Goal: Transaction & Acquisition: Book appointment/travel/reservation

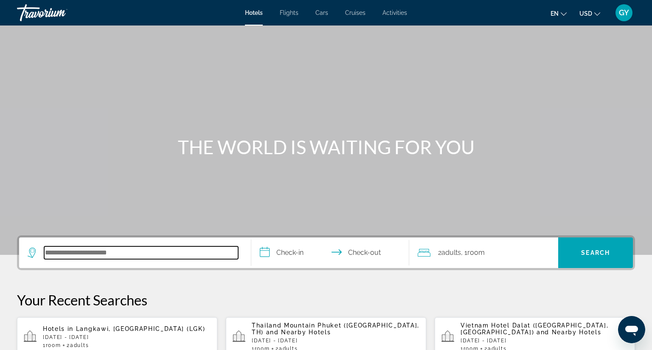
click at [91, 254] on input "Search hotel destination" at bounding box center [141, 252] width 194 height 13
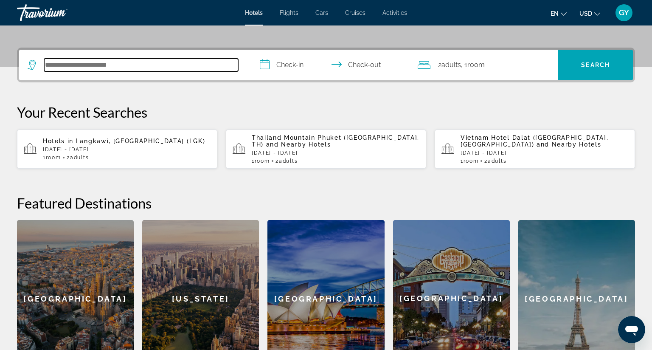
scroll to position [207, 0]
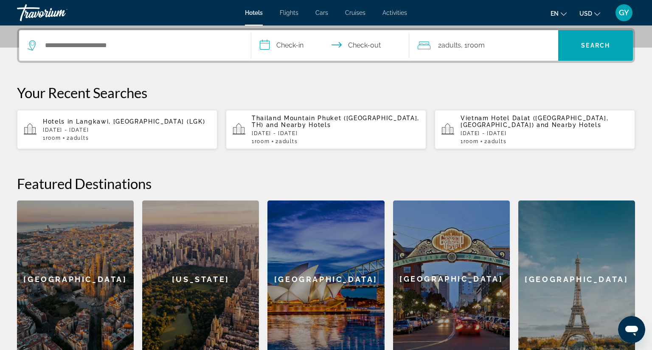
click at [140, 121] on span "Langkawi, [GEOGRAPHIC_DATA] (LGK)" at bounding box center [140, 121] width 129 height 7
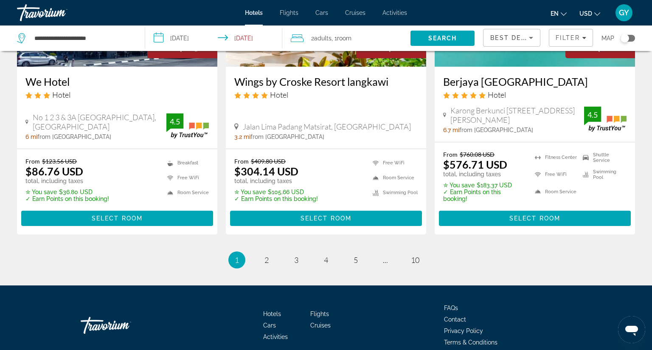
scroll to position [1120, 0]
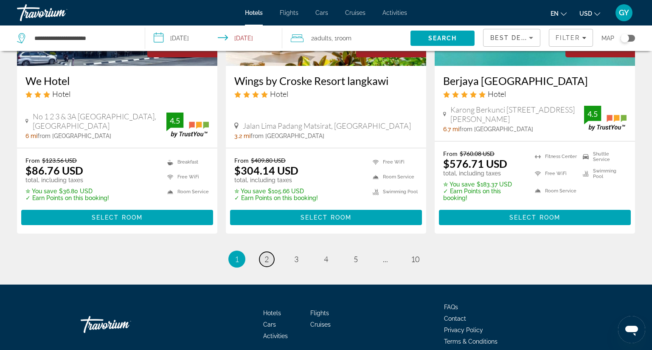
click at [264, 254] on span "2" at bounding box center [266, 258] width 4 height 9
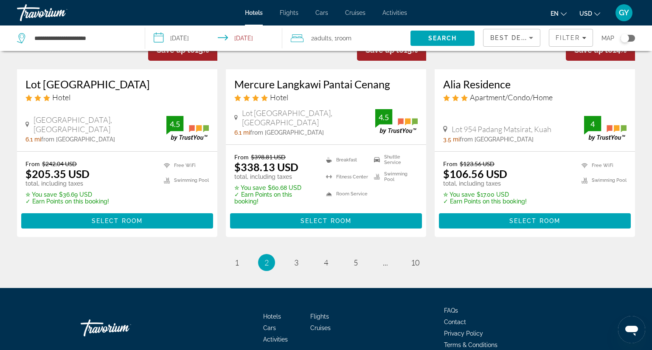
scroll to position [1107, 0]
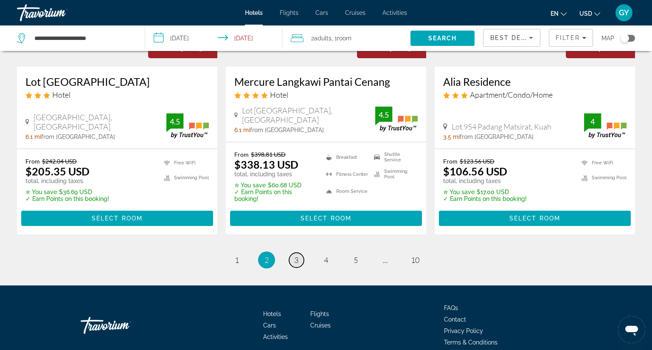
click at [294, 257] on span "3" at bounding box center [296, 259] width 4 height 9
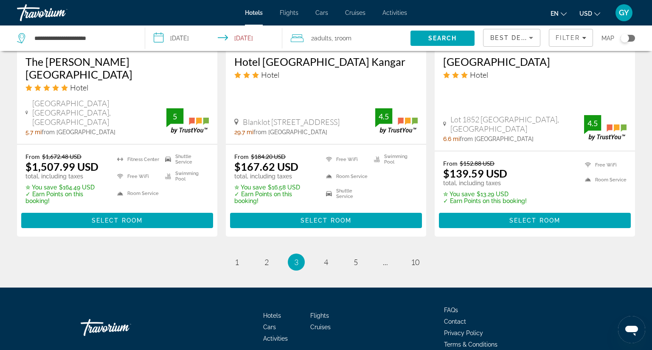
scroll to position [1138, 0]
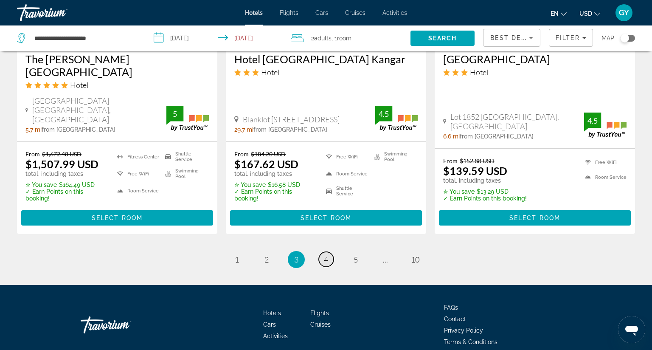
click at [324, 255] on span "4" at bounding box center [326, 259] width 4 height 9
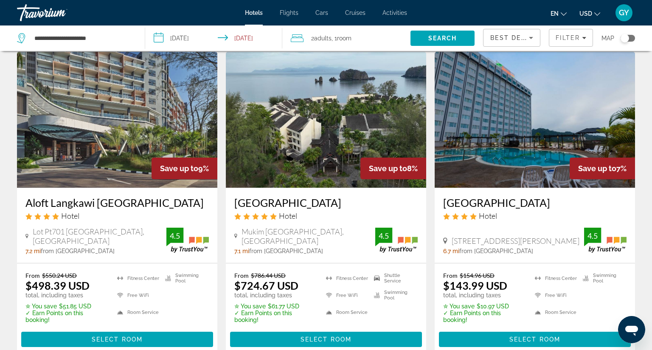
scroll to position [20, 0]
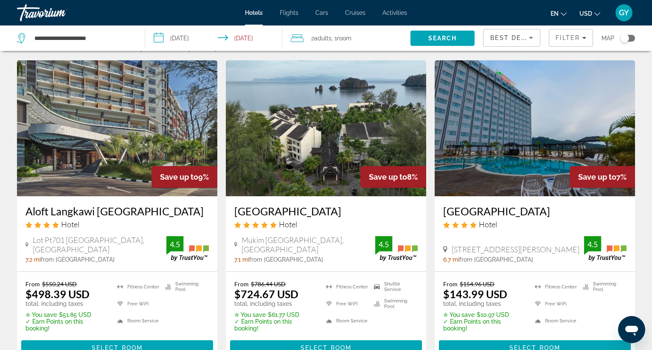
click at [457, 138] on img "Main content" at bounding box center [535, 128] width 200 height 136
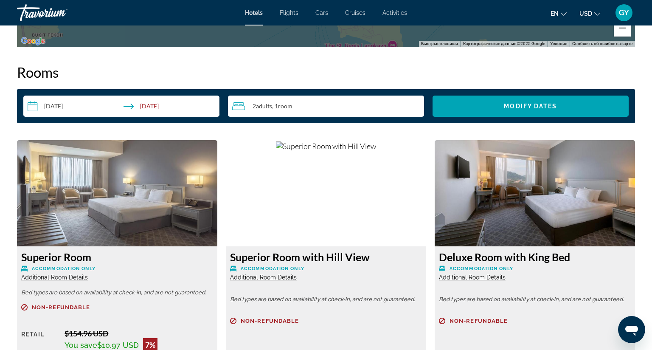
scroll to position [1083, 0]
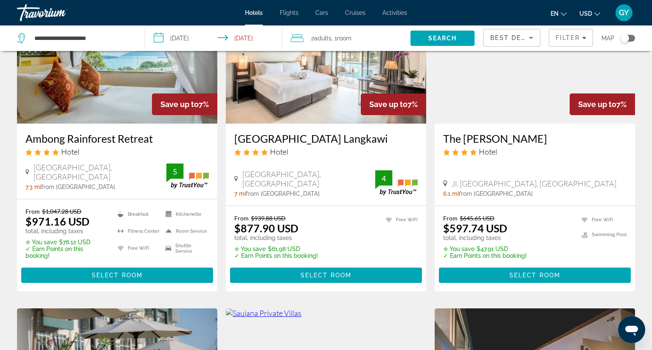
scroll to position [414, 0]
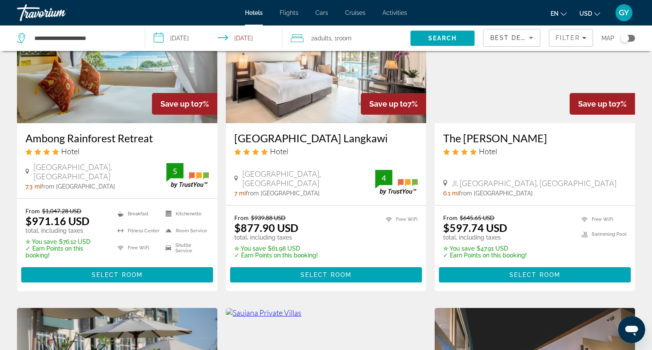
click at [481, 96] on img "Main content" at bounding box center [535, 55] width 200 height 136
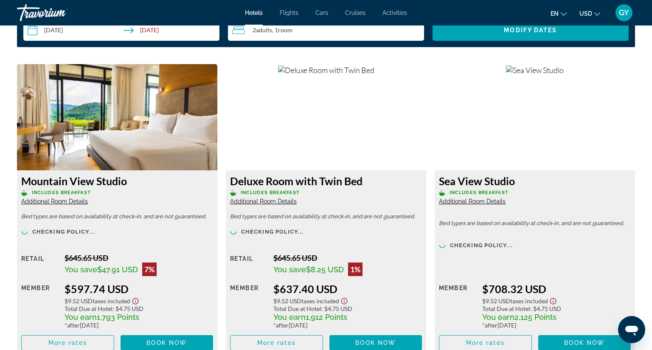
scroll to position [1139, 0]
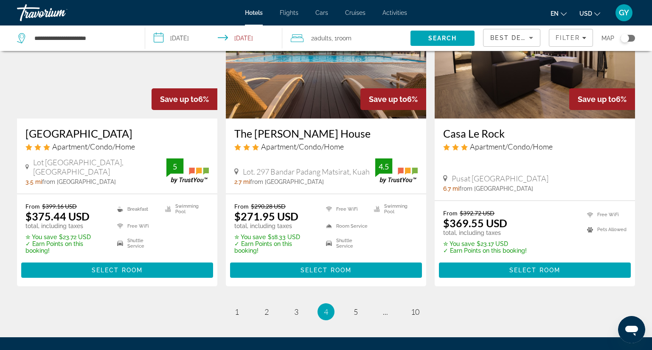
scroll to position [1193, 0]
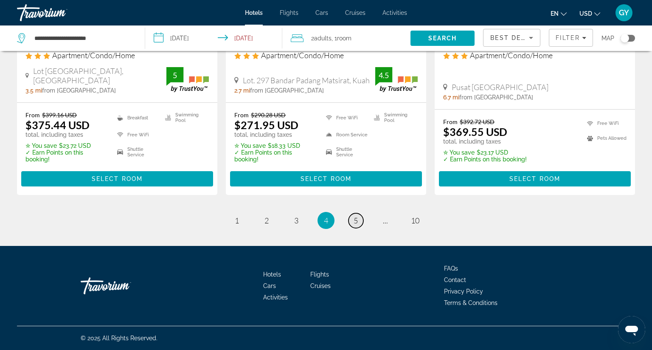
click at [354, 216] on span "5" at bounding box center [356, 220] width 4 height 9
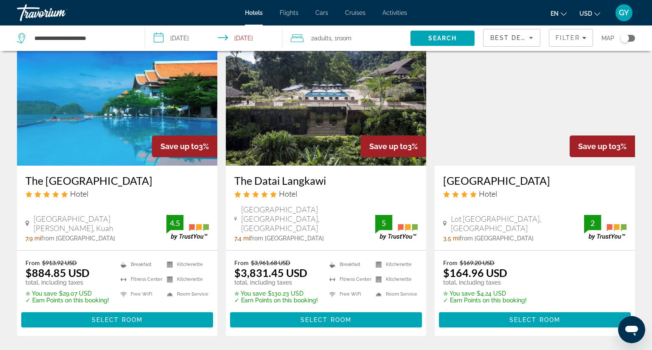
scroll to position [692, 0]
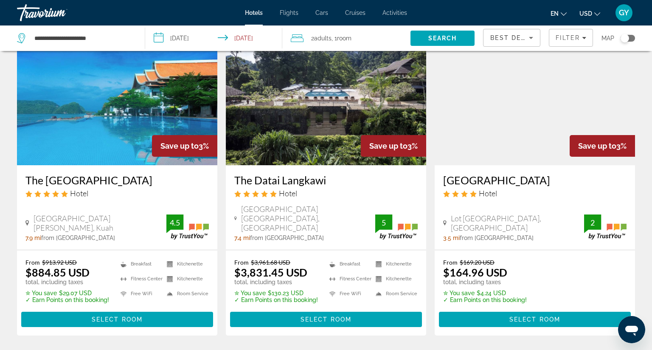
click at [501, 101] on img "Main content" at bounding box center [535, 97] width 200 height 136
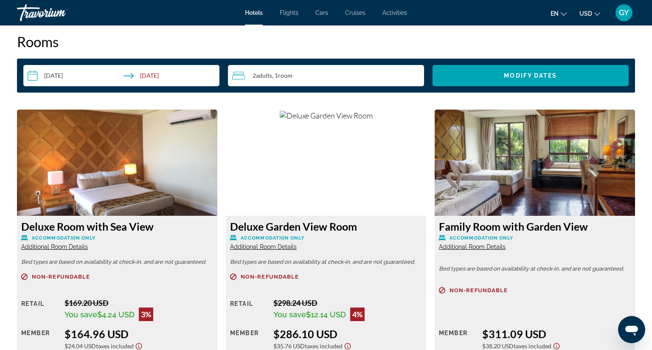
scroll to position [1042, 0]
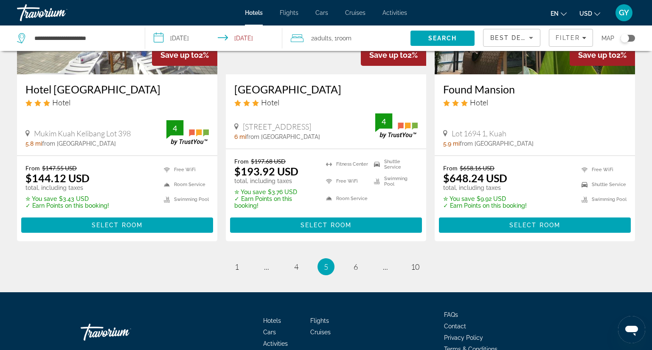
scroll to position [1127, 0]
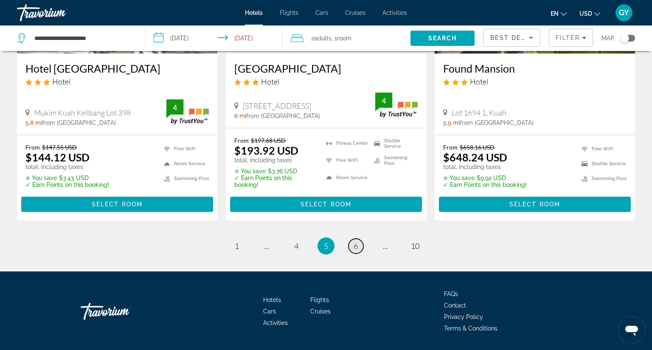
click at [354, 241] on span "6" at bounding box center [356, 245] width 4 height 9
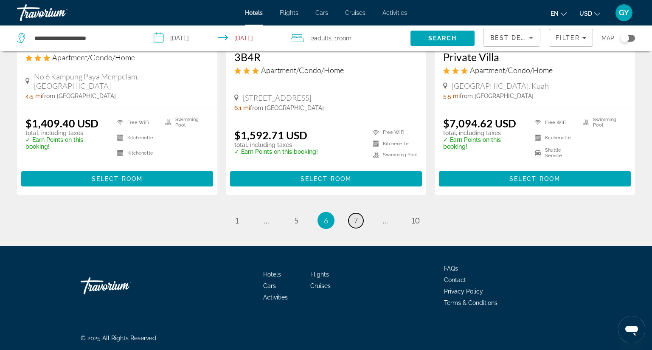
scroll to position [1149, 0]
click at [356, 213] on link "page 7" at bounding box center [356, 220] width 15 height 15
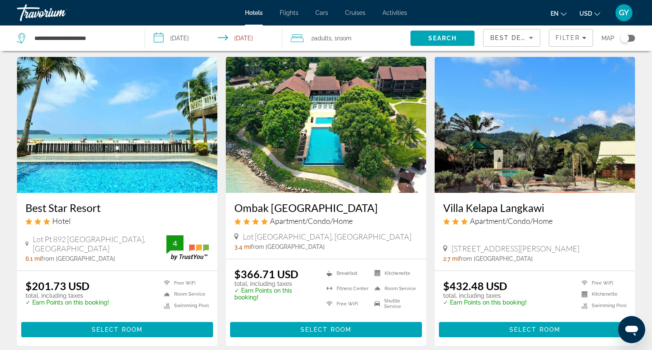
scroll to position [31, 0]
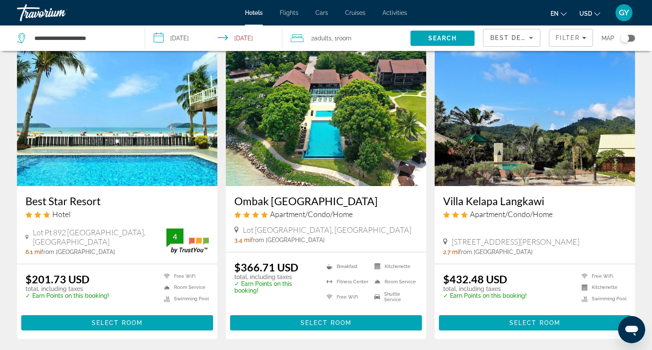
click at [362, 127] on img "Main content" at bounding box center [326, 118] width 200 height 136
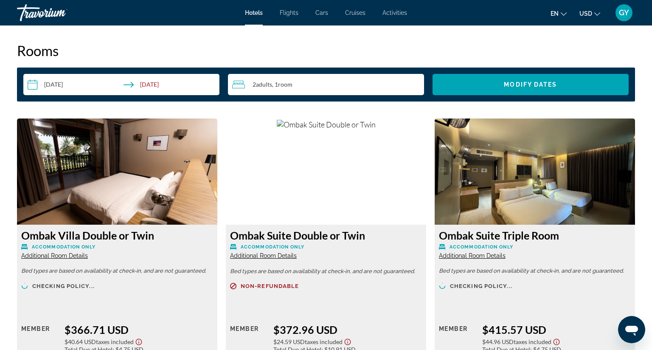
scroll to position [1088, 0]
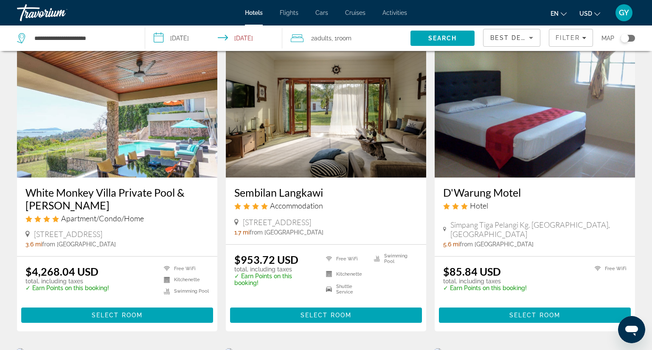
scroll to position [346, 0]
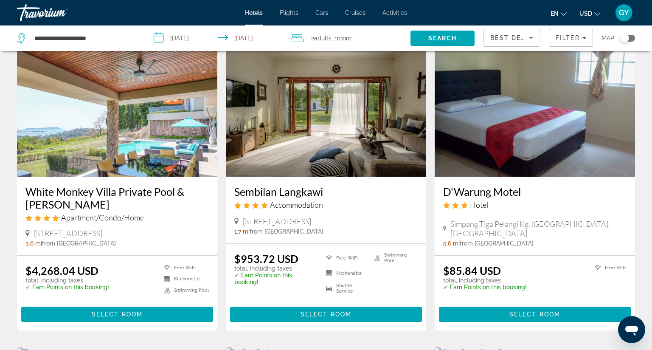
click at [349, 112] on img "Main content" at bounding box center [326, 109] width 200 height 136
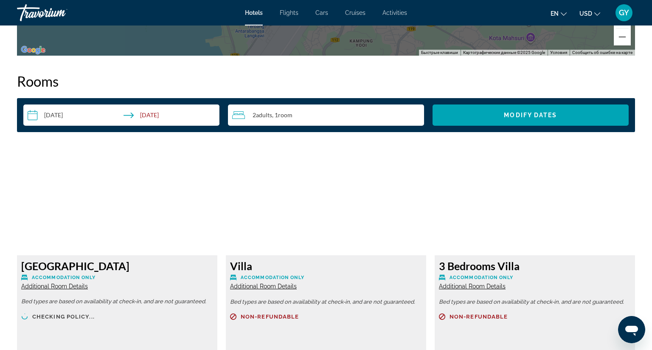
scroll to position [1024, 0]
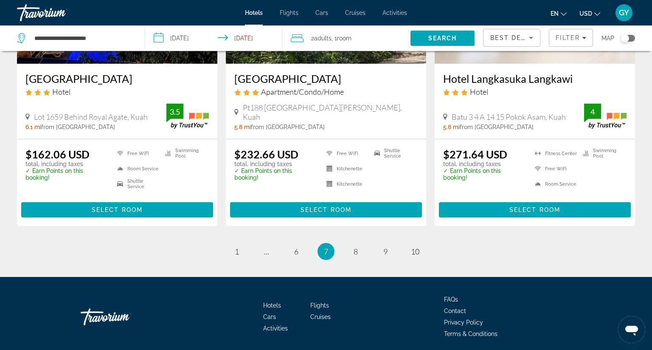
scroll to position [1080, 0]
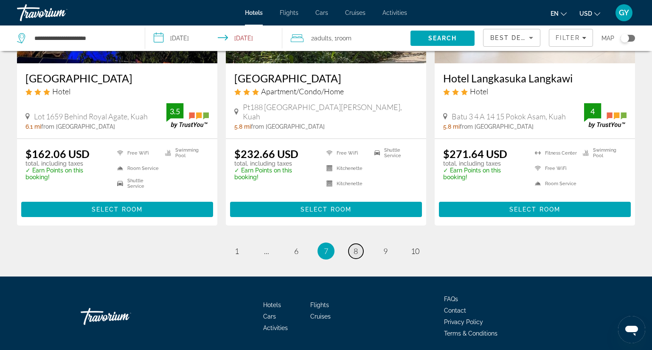
click at [354, 249] on span "8" at bounding box center [356, 250] width 4 height 9
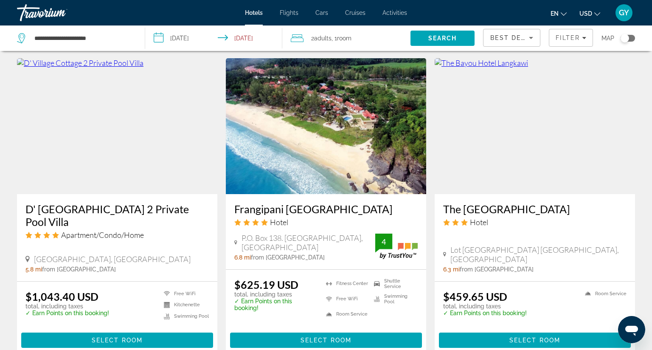
scroll to position [652, 0]
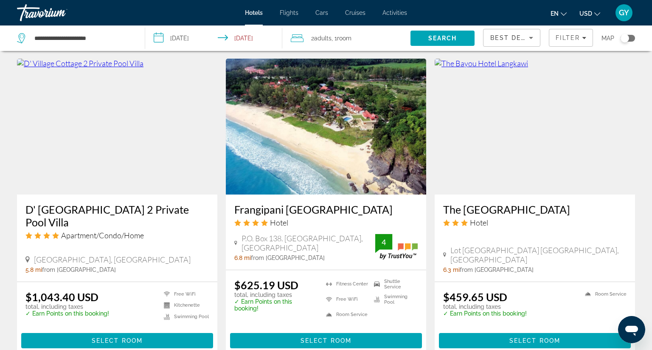
click at [335, 138] on img "Main content" at bounding box center [326, 127] width 200 height 136
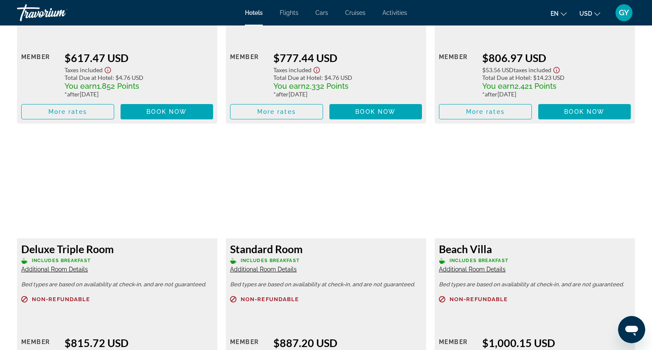
scroll to position [1365, 0]
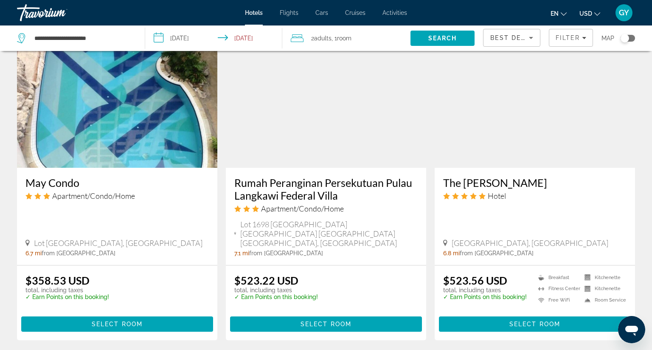
scroll to position [993, 0]
click at [541, 107] on img "Main content" at bounding box center [535, 100] width 200 height 136
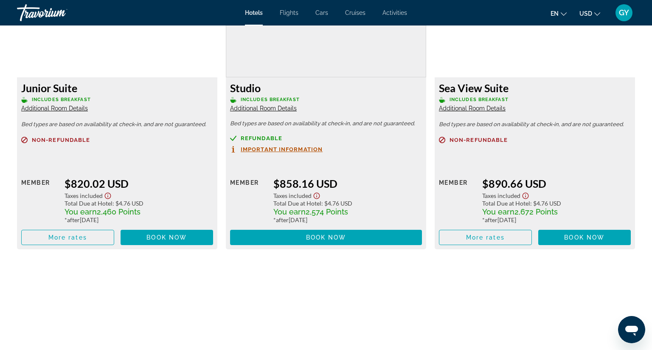
scroll to position [1515, 0]
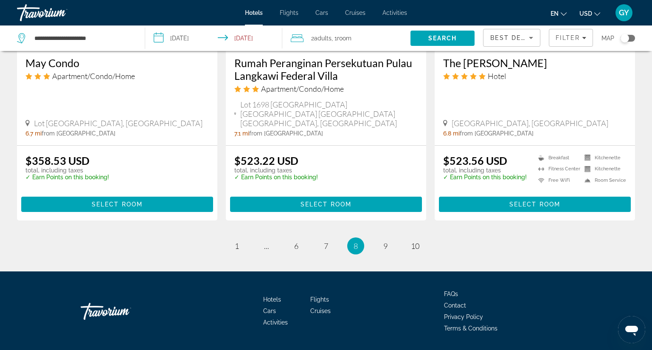
scroll to position [1114, 0]
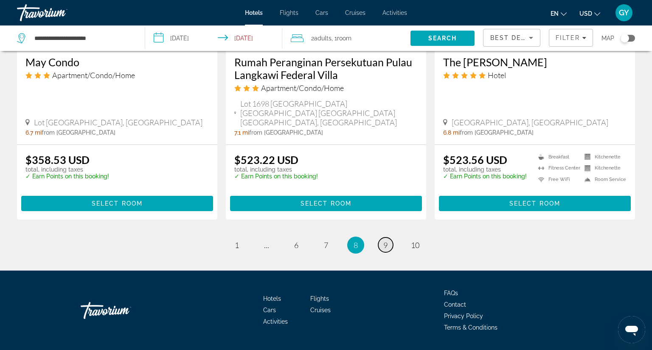
click at [379, 237] on link "page 9" at bounding box center [385, 244] width 15 height 15
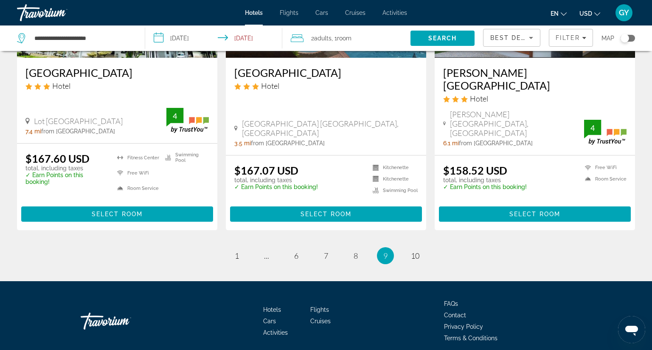
scroll to position [1105, 0]
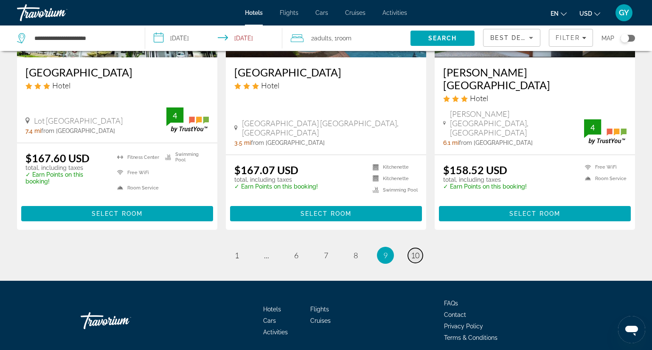
click at [413, 250] on span "10" at bounding box center [415, 254] width 8 height 9
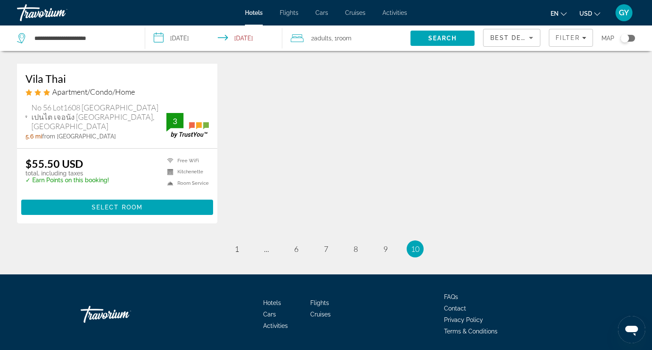
scroll to position [787, 0]
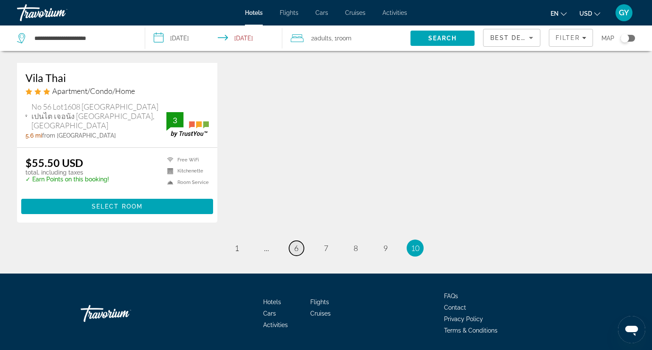
click at [294, 243] on span "6" at bounding box center [296, 247] width 4 height 9
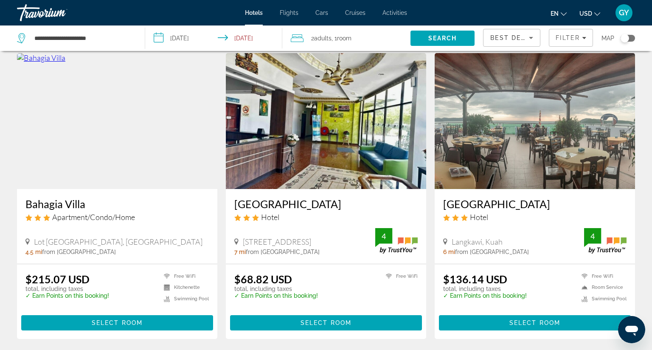
scroll to position [362, 0]
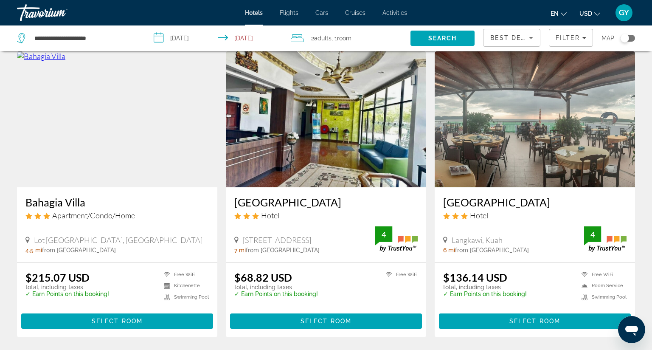
click at [499, 126] on img "Main content" at bounding box center [535, 119] width 200 height 136
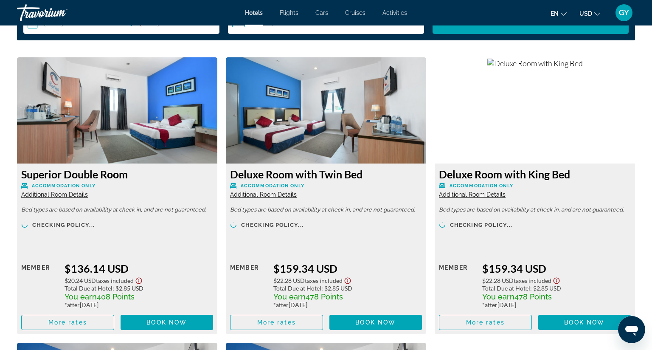
scroll to position [1149, 0]
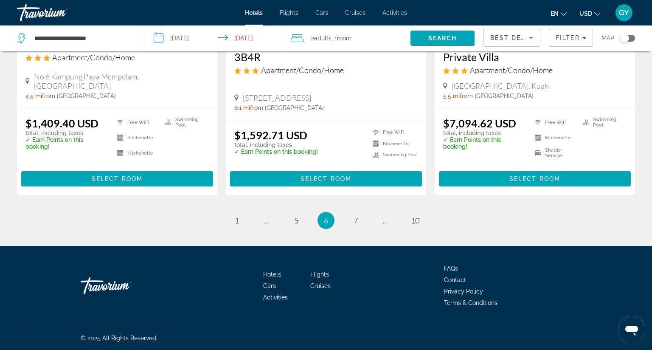
scroll to position [1154, 0]
click at [294, 216] on span "5" at bounding box center [296, 220] width 4 height 9
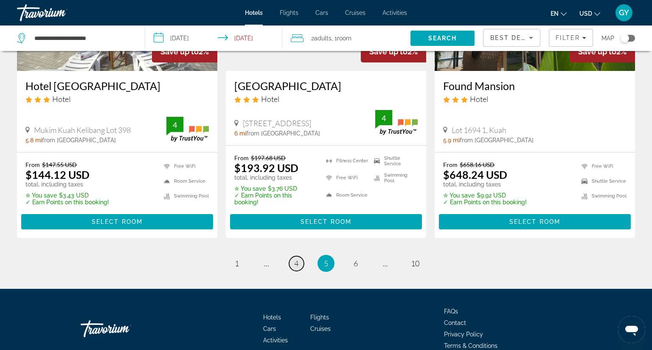
scroll to position [1187, 0]
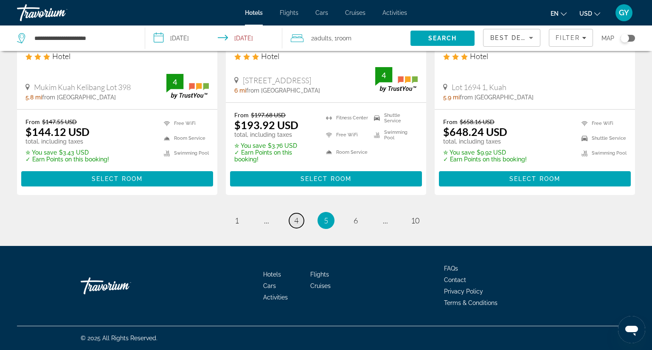
click at [294, 216] on span "4" at bounding box center [296, 220] width 4 height 9
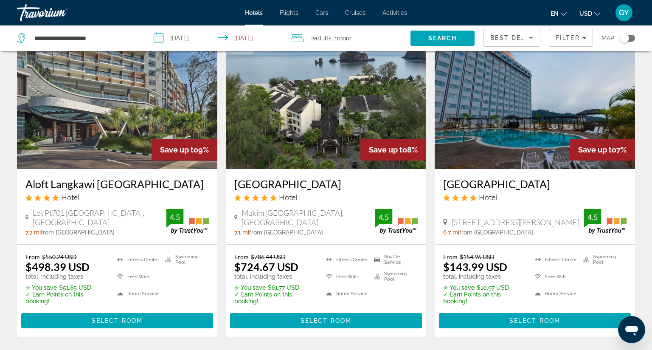
scroll to position [48, 0]
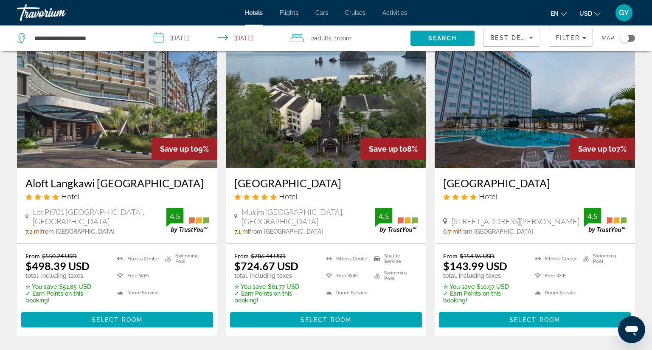
click at [81, 133] on img "Main content" at bounding box center [117, 100] width 200 height 136
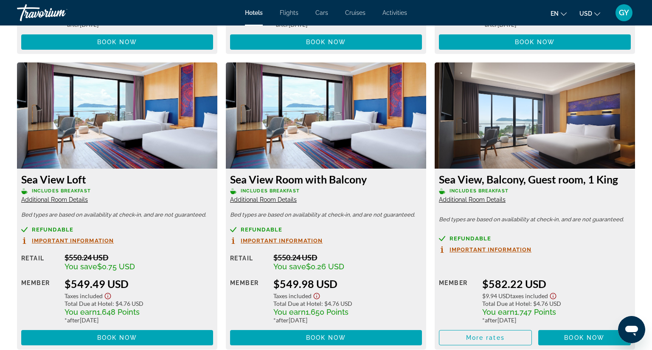
scroll to position [2342, 0]
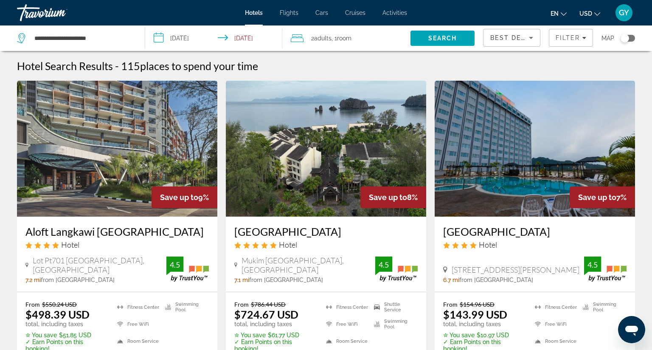
click at [107, 150] on img "Main content" at bounding box center [117, 149] width 200 height 136
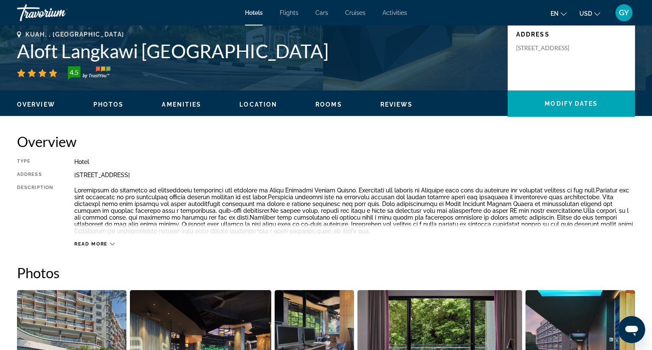
scroll to position [182, 0]
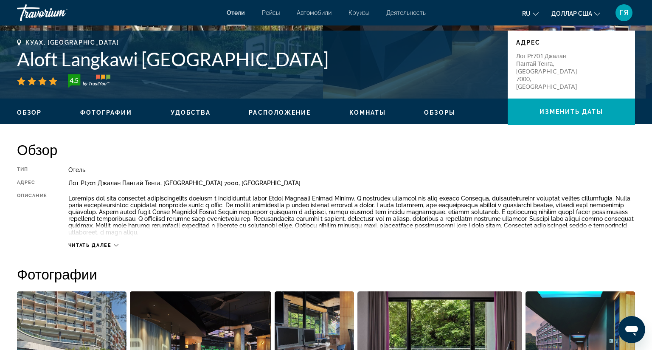
click at [92, 246] on font "Читать далее" at bounding box center [89, 245] width 43 height 6
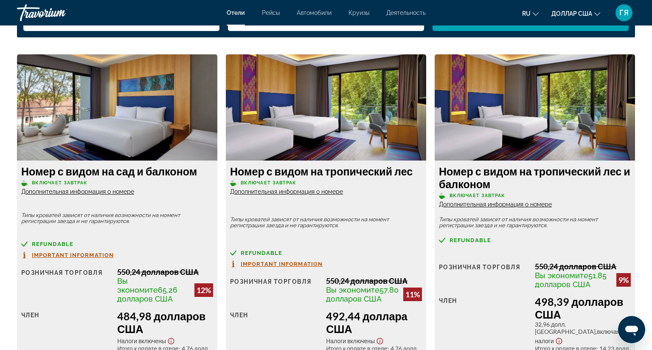
scroll to position [1128, 0]
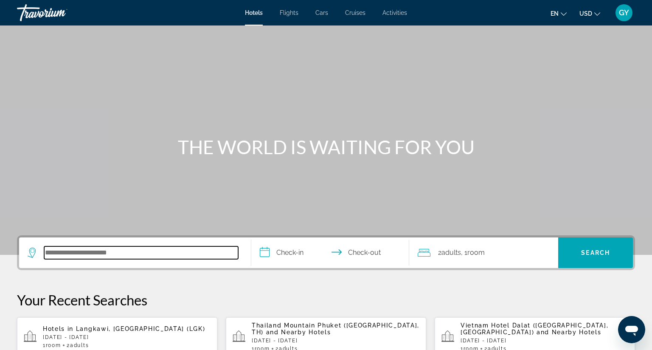
click at [93, 254] on input "Search hotel destination" at bounding box center [141, 252] width 194 height 13
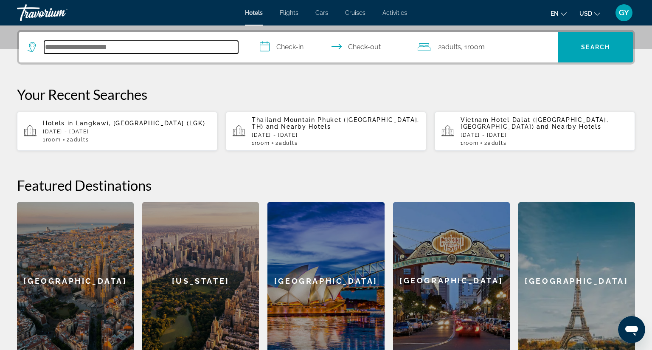
scroll to position [207, 0]
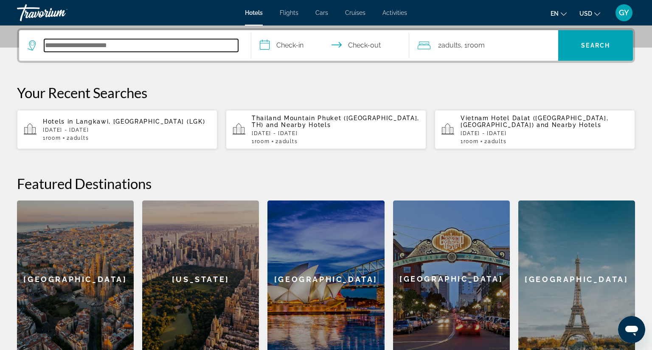
click at [49, 47] on input "Search hotel destination" at bounding box center [141, 45] width 194 height 13
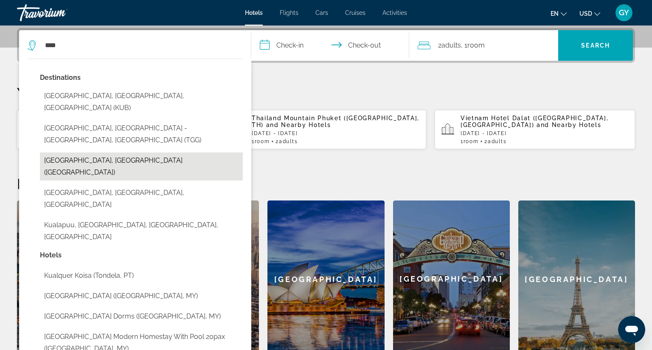
click at [97, 152] on button "[GEOGRAPHIC_DATA], [GEOGRAPHIC_DATA] ([GEOGRAPHIC_DATA])" at bounding box center [141, 166] width 203 height 28
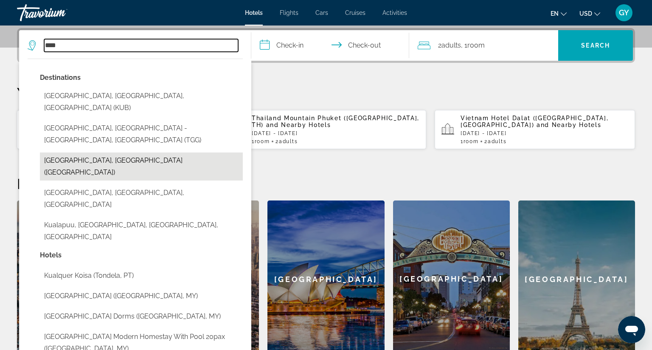
type input "**********"
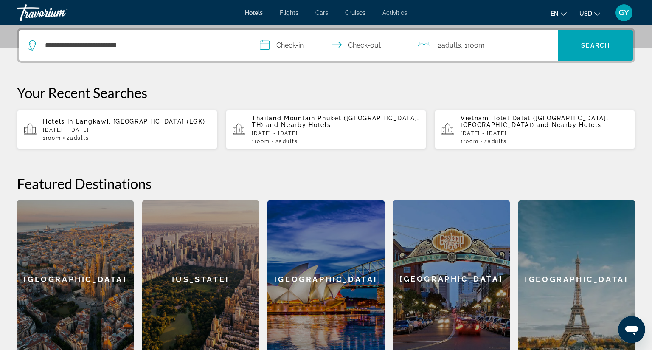
click at [267, 45] on input "**********" at bounding box center [331, 46] width 161 height 33
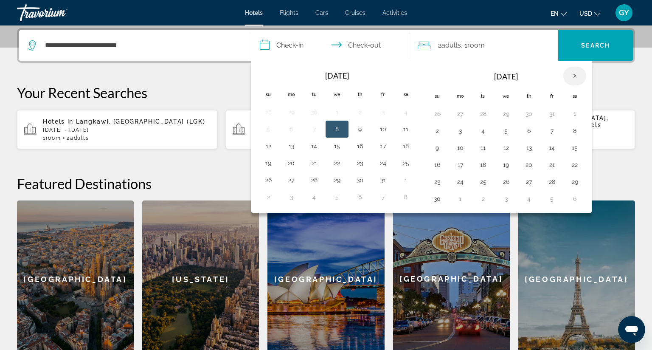
click at [571, 75] on th "Next month" at bounding box center [574, 76] width 23 height 19
click at [478, 162] on button "17" at bounding box center [483, 165] width 14 height 12
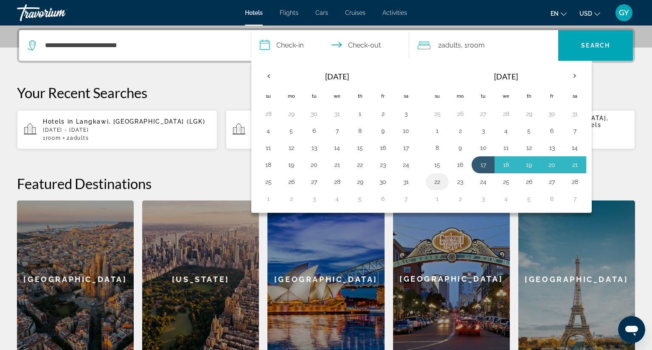
click at [431, 182] on button "22" at bounding box center [437, 182] width 14 height 12
type input "**********"
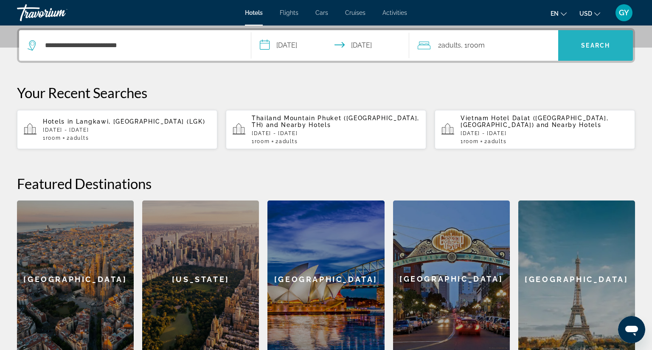
click at [565, 51] on span "Search" at bounding box center [595, 45] width 75 height 20
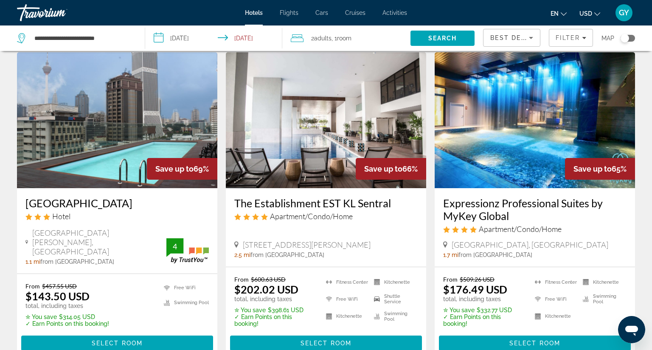
scroll to position [368, 0]
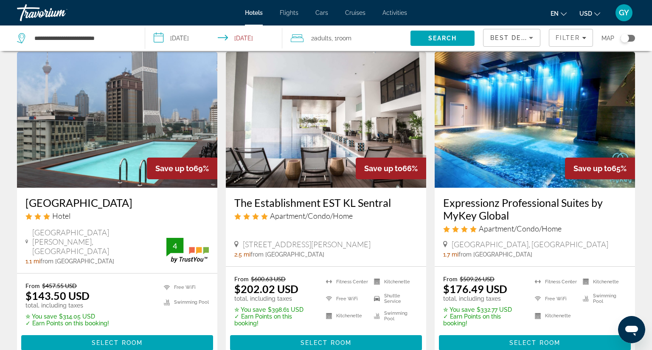
click at [516, 124] on img "Main content" at bounding box center [535, 120] width 200 height 136
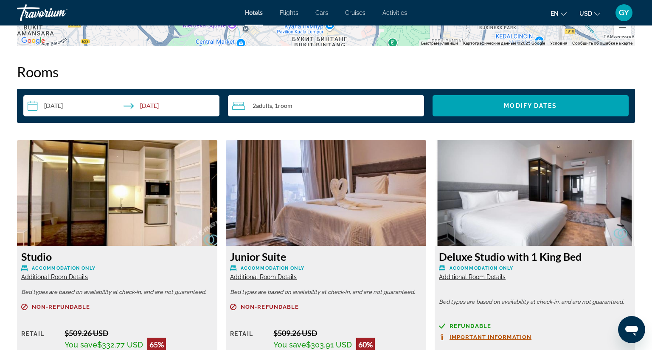
scroll to position [1061, 0]
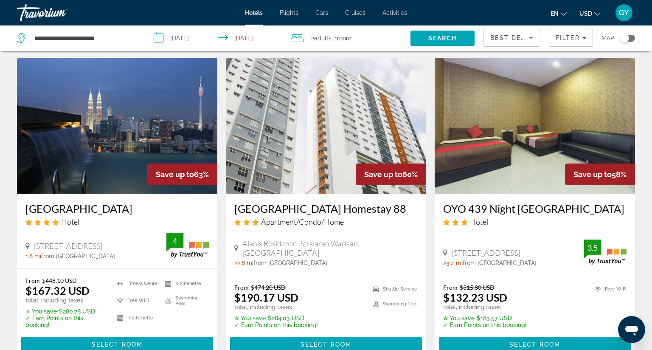
scroll to position [699, 0]
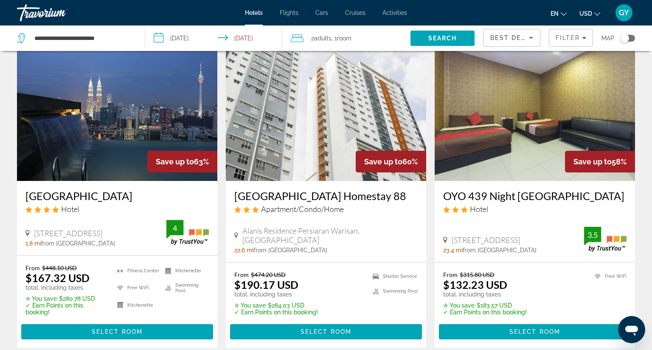
click at [121, 127] on img "Main content" at bounding box center [117, 113] width 200 height 136
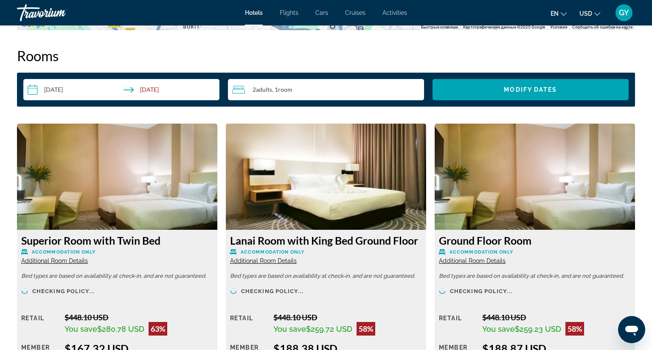
scroll to position [1079, 0]
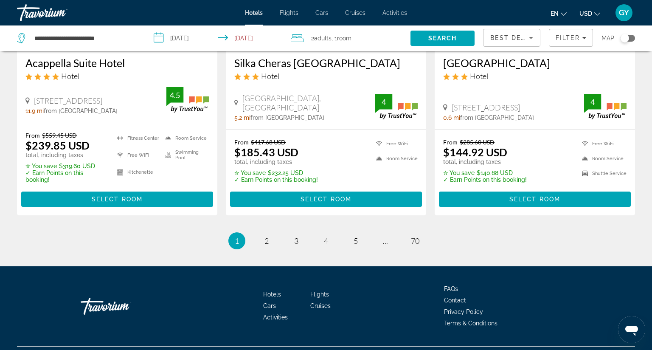
scroll to position [1151, 0]
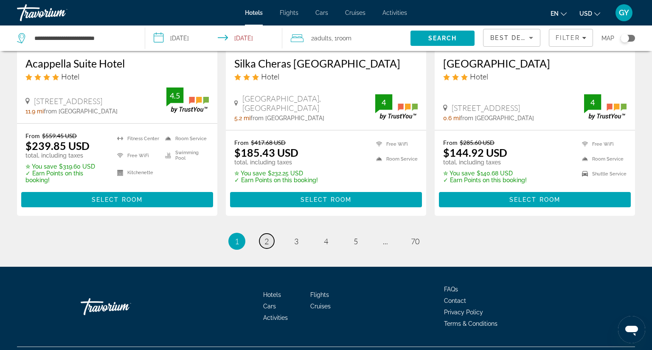
click at [264, 236] on span "2" at bounding box center [266, 240] width 4 height 9
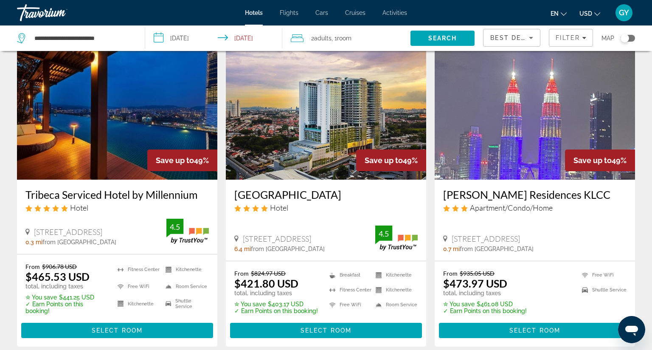
scroll to position [37, 0]
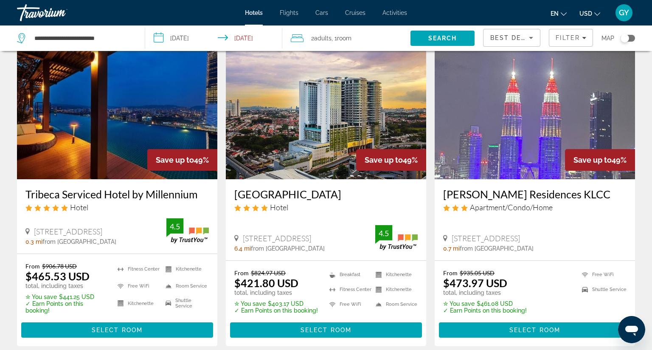
click at [153, 116] on img "Main content" at bounding box center [117, 111] width 200 height 136
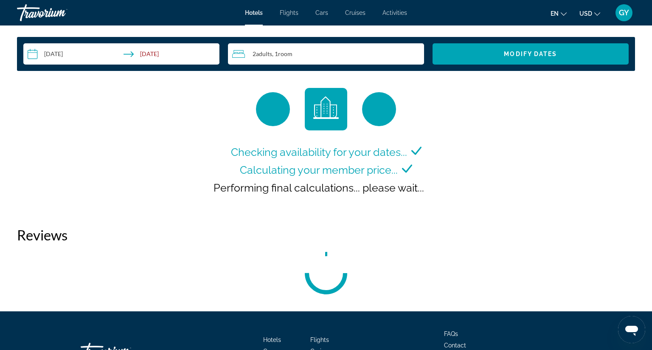
scroll to position [1120, 0]
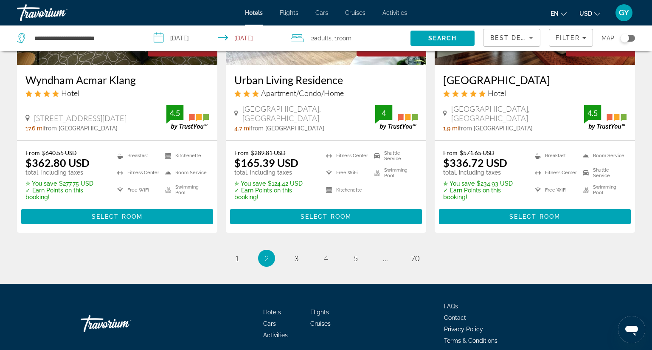
scroll to position [1133, 0]
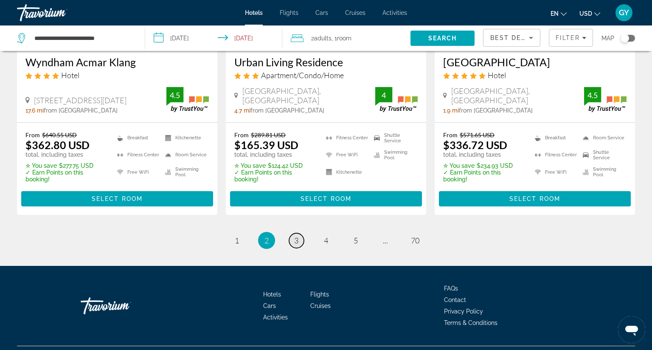
click at [294, 236] on span "3" at bounding box center [296, 240] width 4 height 9
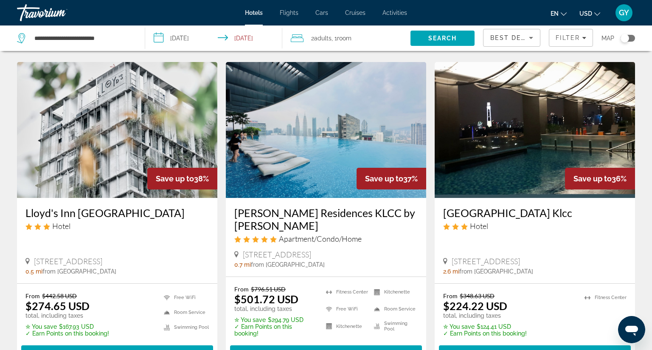
scroll to position [652, 0]
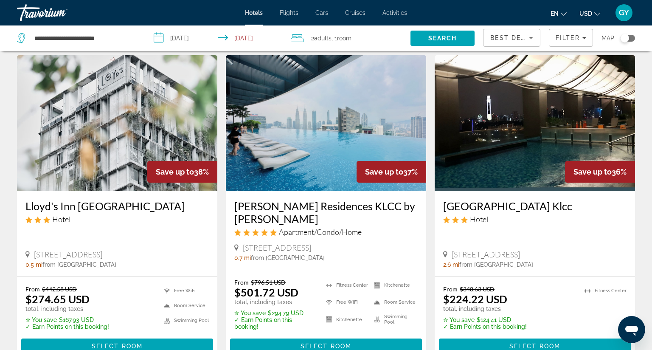
click at [280, 135] on img "Main content" at bounding box center [326, 123] width 200 height 136
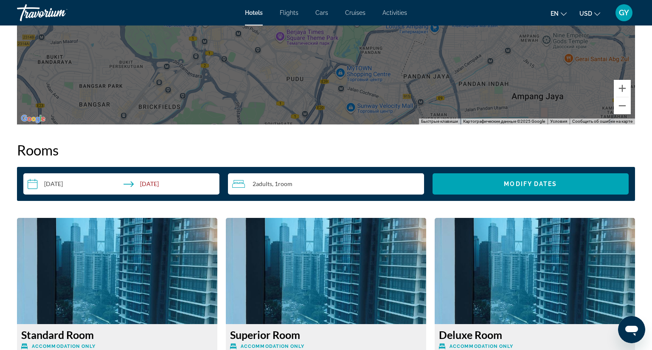
scroll to position [1071, 0]
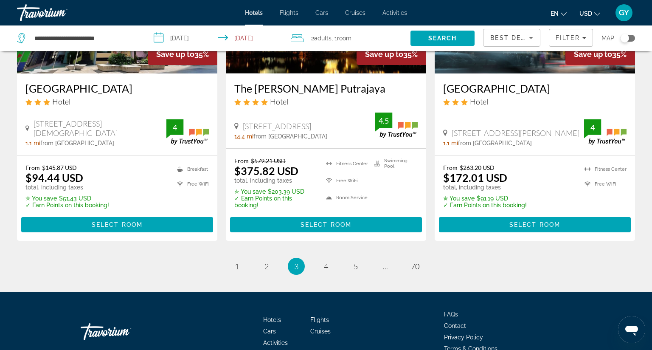
scroll to position [1098, 0]
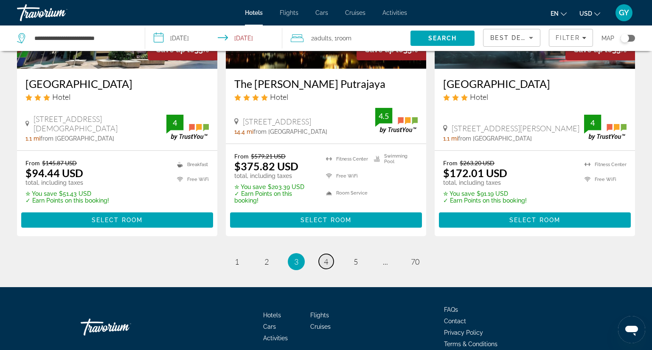
click at [328, 254] on link "page 4" at bounding box center [326, 261] width 15 height 15
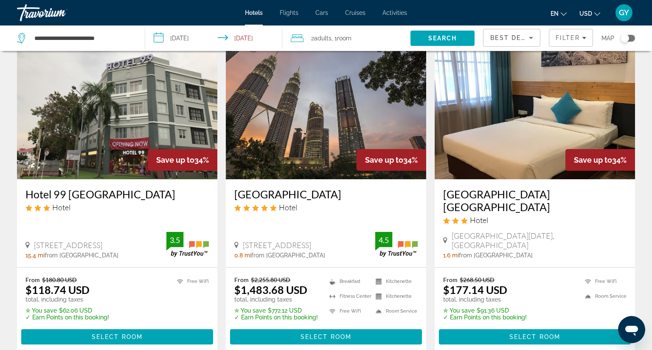
scroll to position [38, 0]
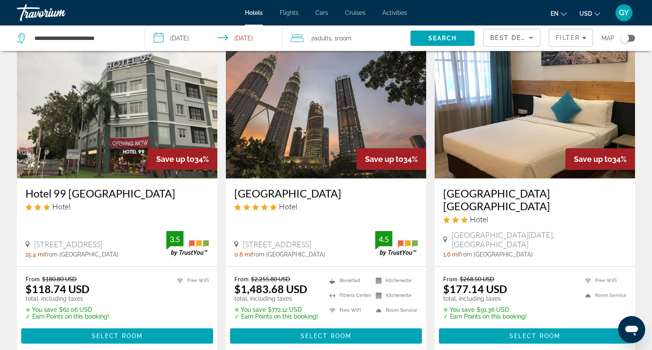
click at [289, 137] on img "Main content" at bounding box center [326, 110] width 200 height 136
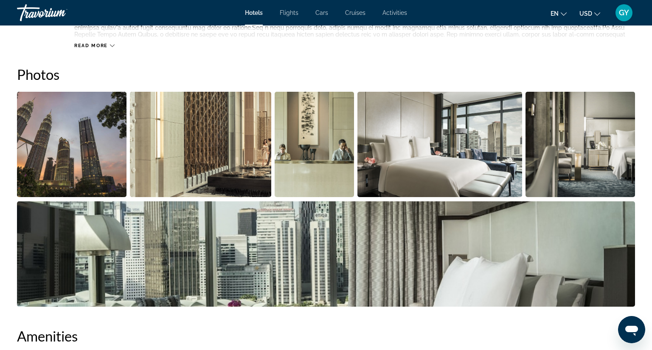
scroll to position [401, 0]
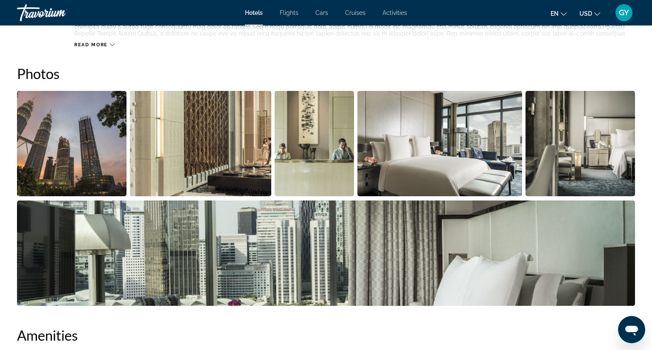
click at [213, 138] on img "Open full-screen image slider" at bounding box center [200, 143] width 141 height 105
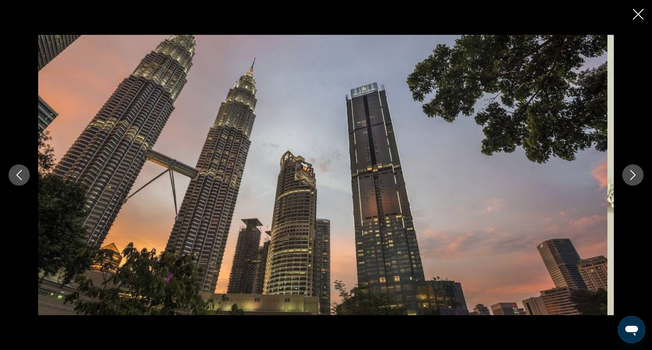
click at [630, 170] on icon "Next image" at bounding box center [633, 175] width 6 height 10
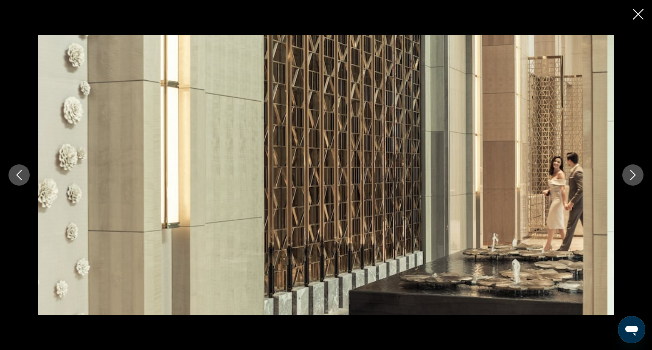
click at [630, 170] on icon "Next image" at bounding box center [633, 175] width 6 height 10
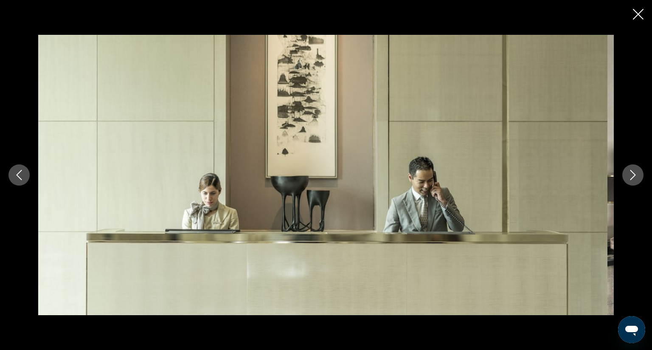
click at [630, 170] on icon "Next image" at bounding box center [633, 175] width 6 height 10
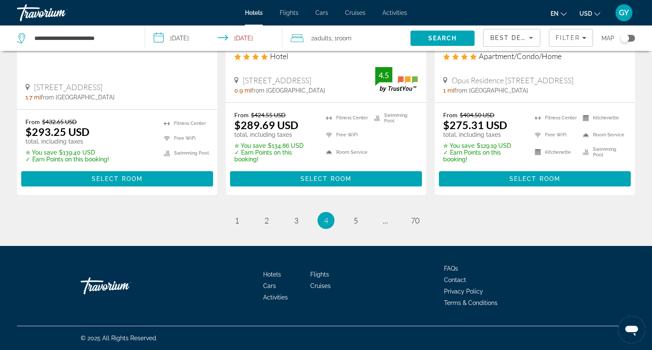
scroll to position [1211, 0]
click at [354, 216] on span "5" at bounding box center [356, 220] width 4 height 9
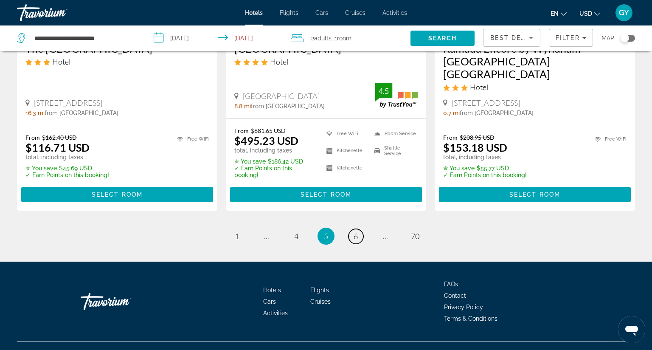
scroll to position [1168, 0]
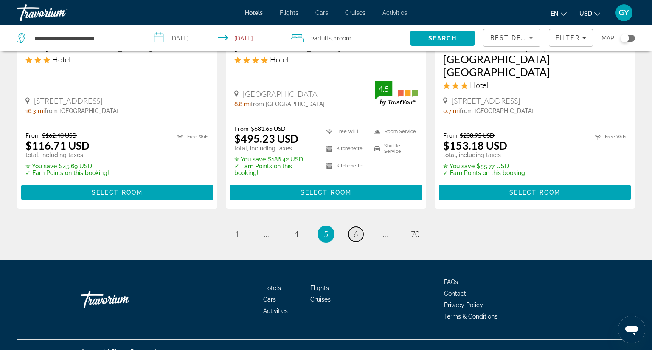
click at [354, 229] on span "6" at bounding box center [356, 233] width 4 height 9
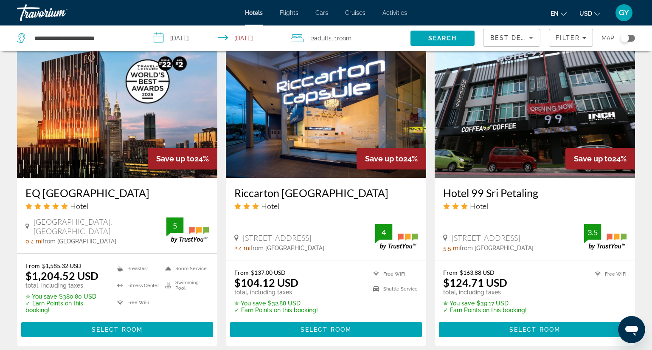
scroll to position [687, 0]
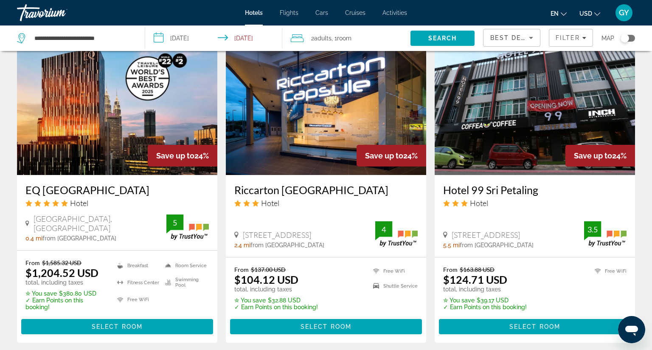
click at [148, 138] on img "Main content" at bounding box center [117, 107] width 200 height 136
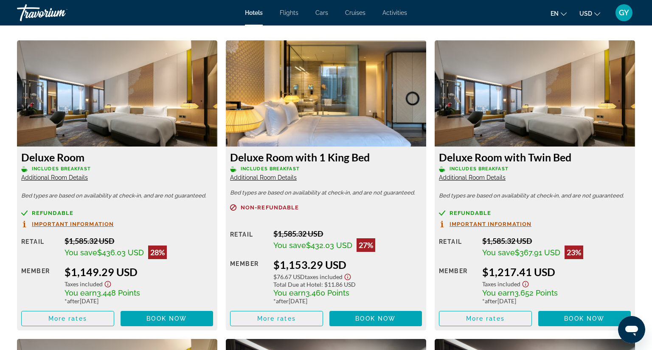
scroll to position [1161, 0]
